Goal: Task Accomplishment & Management: Manage account settings

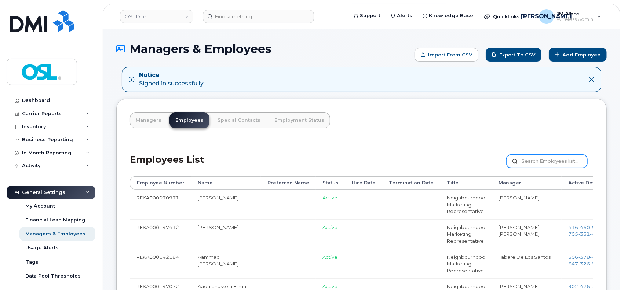
click at [541, 163] on input "text" at bounding box center [547, 161] width 81 height 13
paste input "REKA000071655"
type input "REKA000071655"
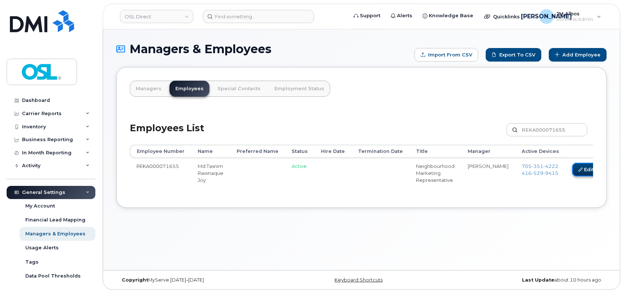
click at [572, 166] on link "Edit" at bounding box center [586, 170] width 28 height 14
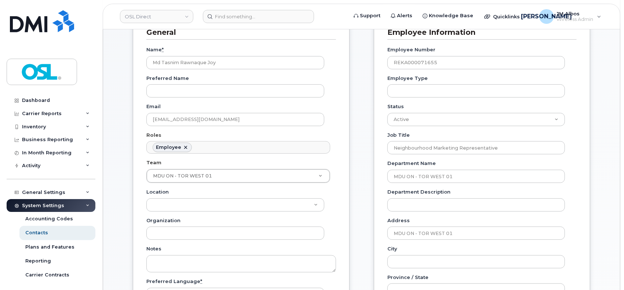
scroll to position [98, 0]
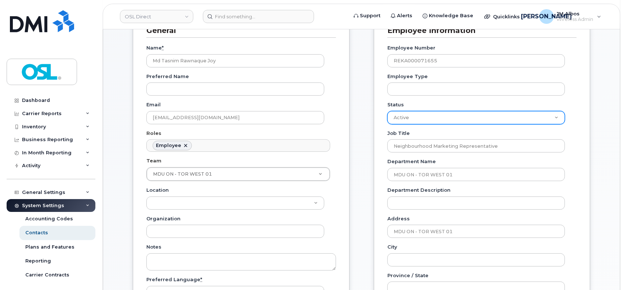
click at [458, 113] on select "Active On-Leave Long Term Short Term Maternity Leave Temp Layoff Inactive" at bounding box center [476, 117] width 178 height 13
select select "on_leave"
click at [387, 111] on select "Active On-Leave Long Term Short Term Maternity Leave Temp Layoff Inactive" at bounding box center [476, 117] width 178 height 13
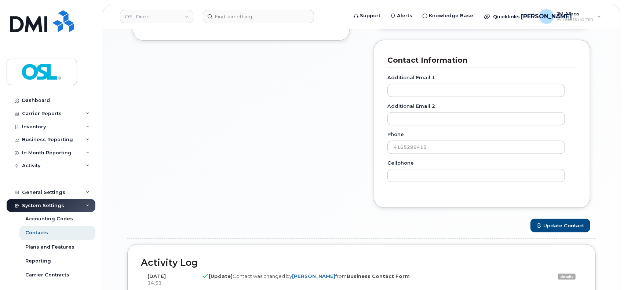
scroll to position [538, 0]
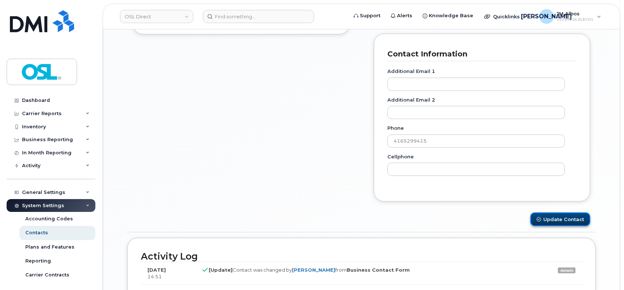
click at [540, 221] on icon "submit" at bounding box center [539, 219] width 4 height 4
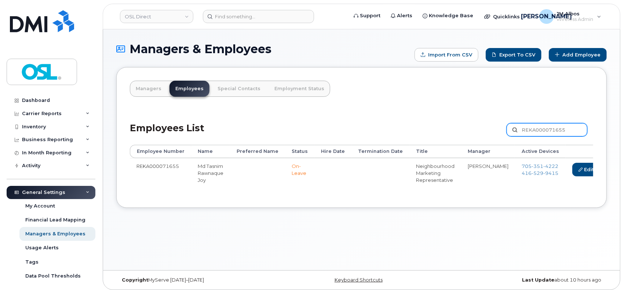
click at [553, 131] on input "REKA000071655" at bounding box center [547, 129] width 81 height 13
paste input "144"
type input "REKA000071144"
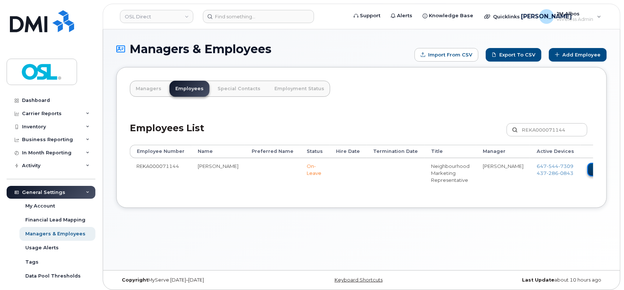
click at [587, 169] on link "Edit" at bounding box center [601, 170] width 28 height 14
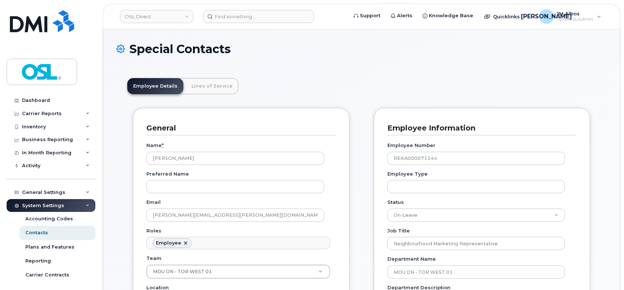
scroll to position [23, 0]
